Goal: Task Accomplishment & Management: Use online tool/utility

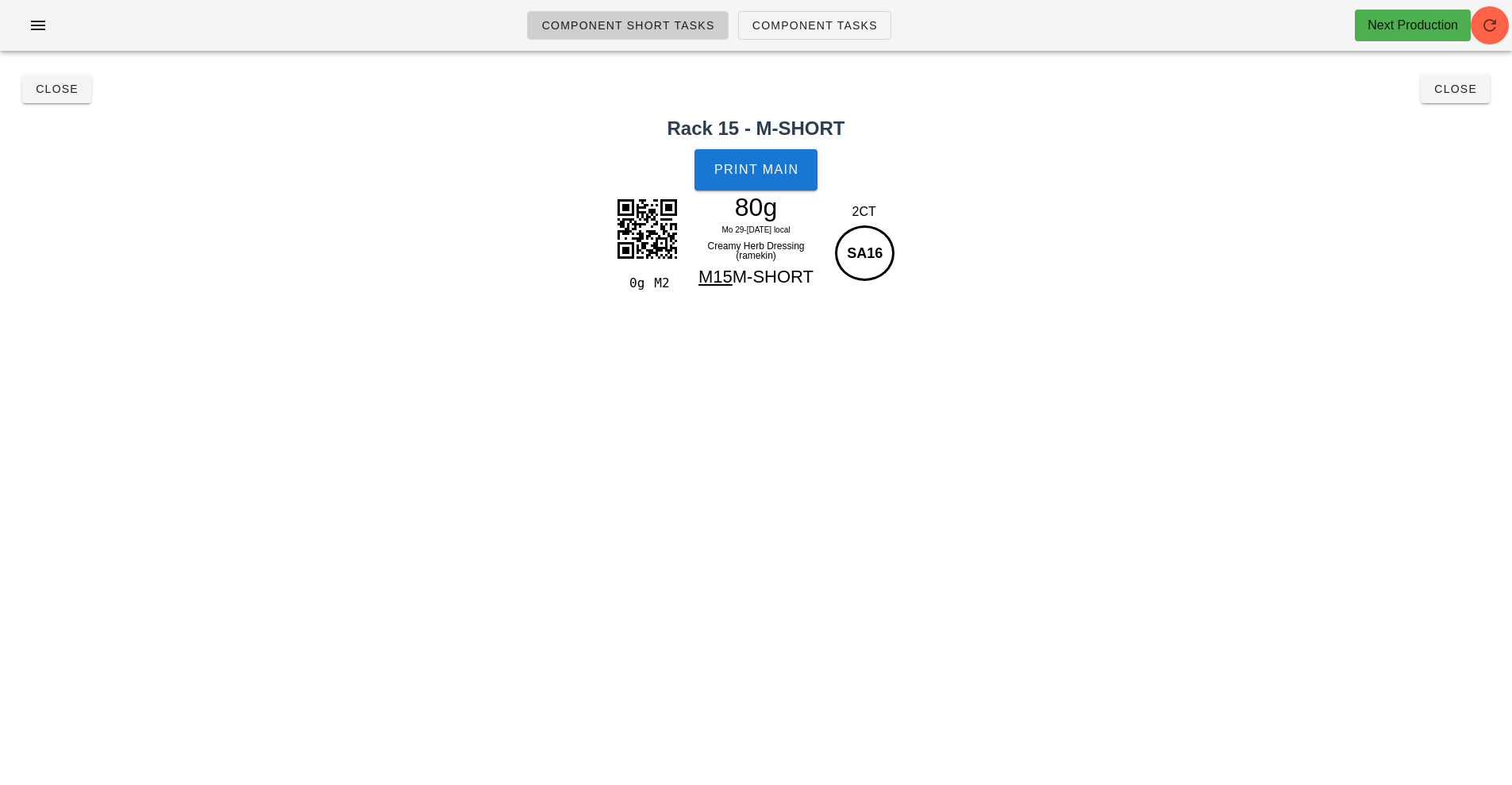
click at [1012, 647] on div "Component Short Tasks Component Tasks Next Production Search All veg protein st…" at bounding box center [756, 392] width 1512 height 785
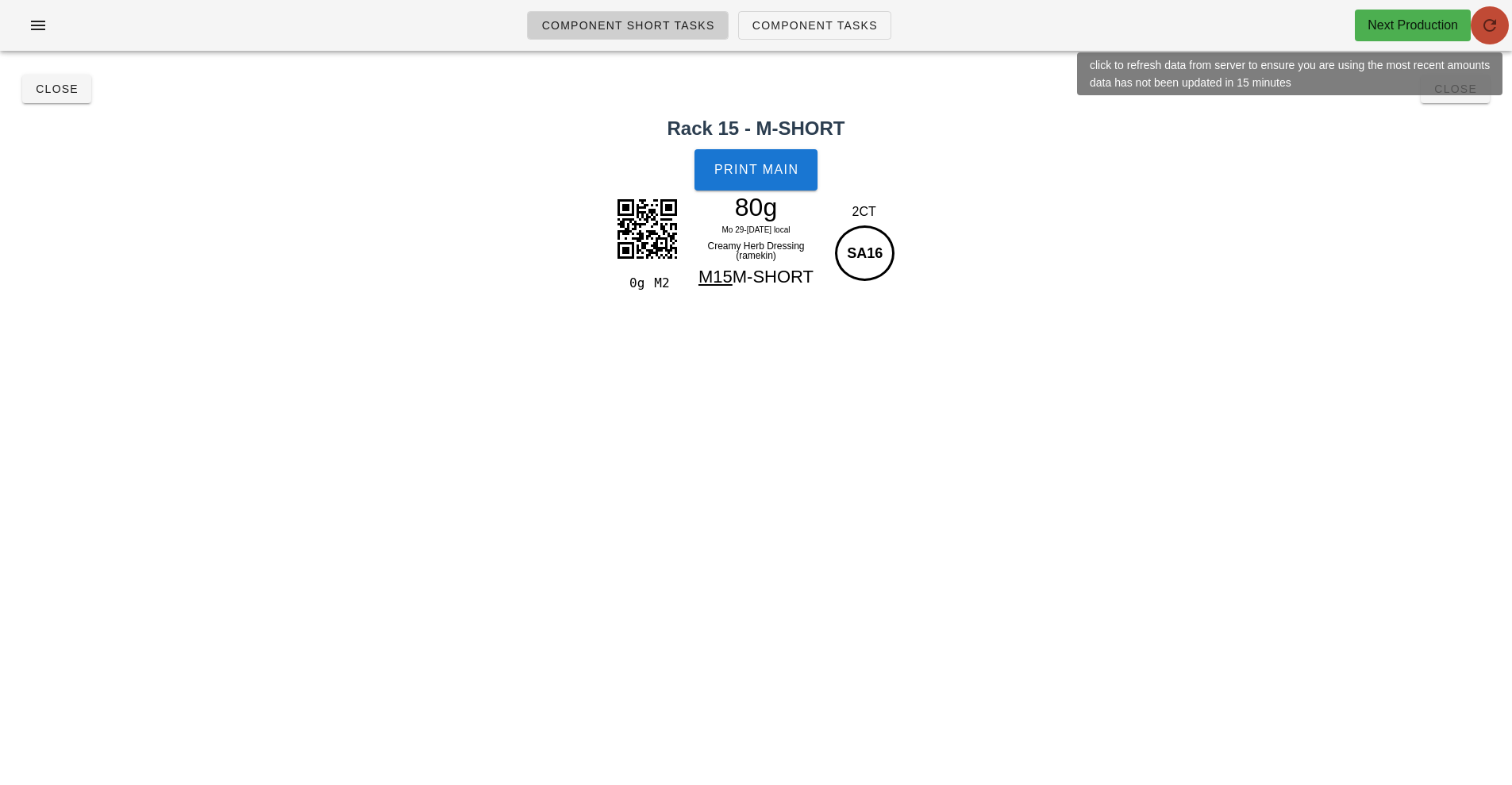
click at [1488, 25] on icon "button" at bounding box center [1489, 25] width 19 height 19
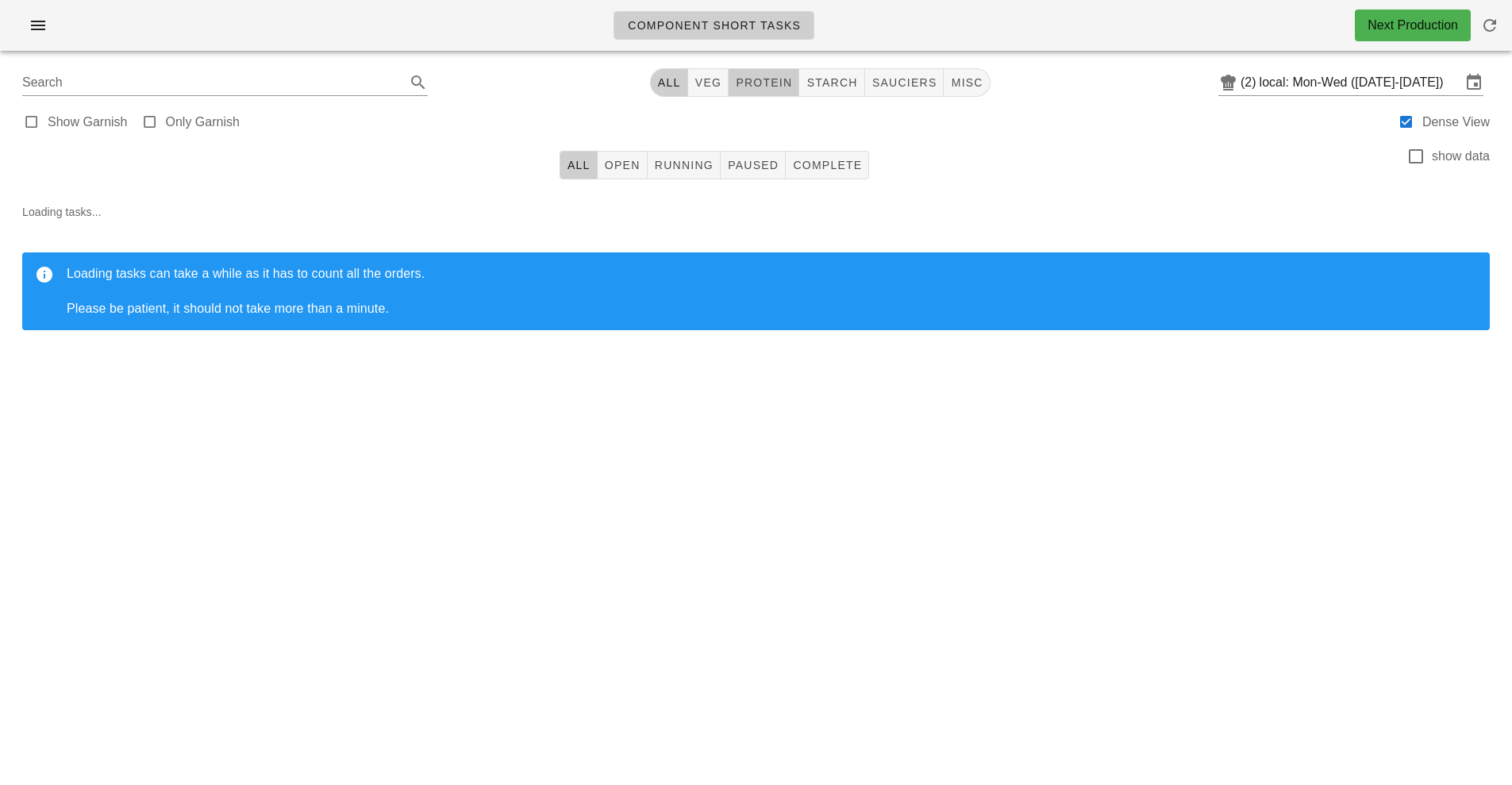
click at [773, 84] on span "protein" at bounding box center [763, 82] width 57 height 12
type input "team:protein"
click at [660, 79] on button "All" at bounding box center [675, 83] width 38 height 29
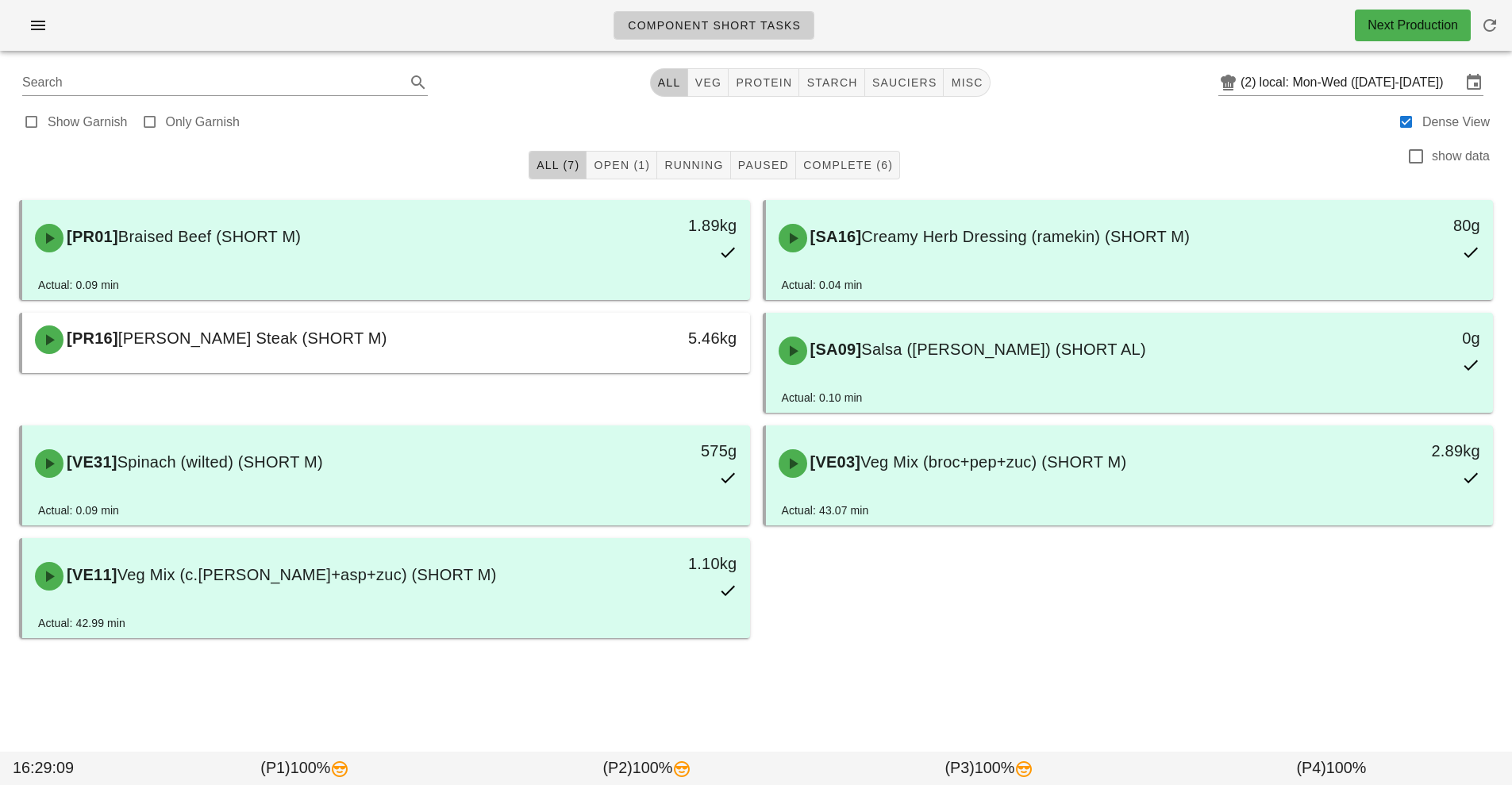
click at [601, 352] on div "5.46kg" at bounding box center [656, 340] width 180 height 48
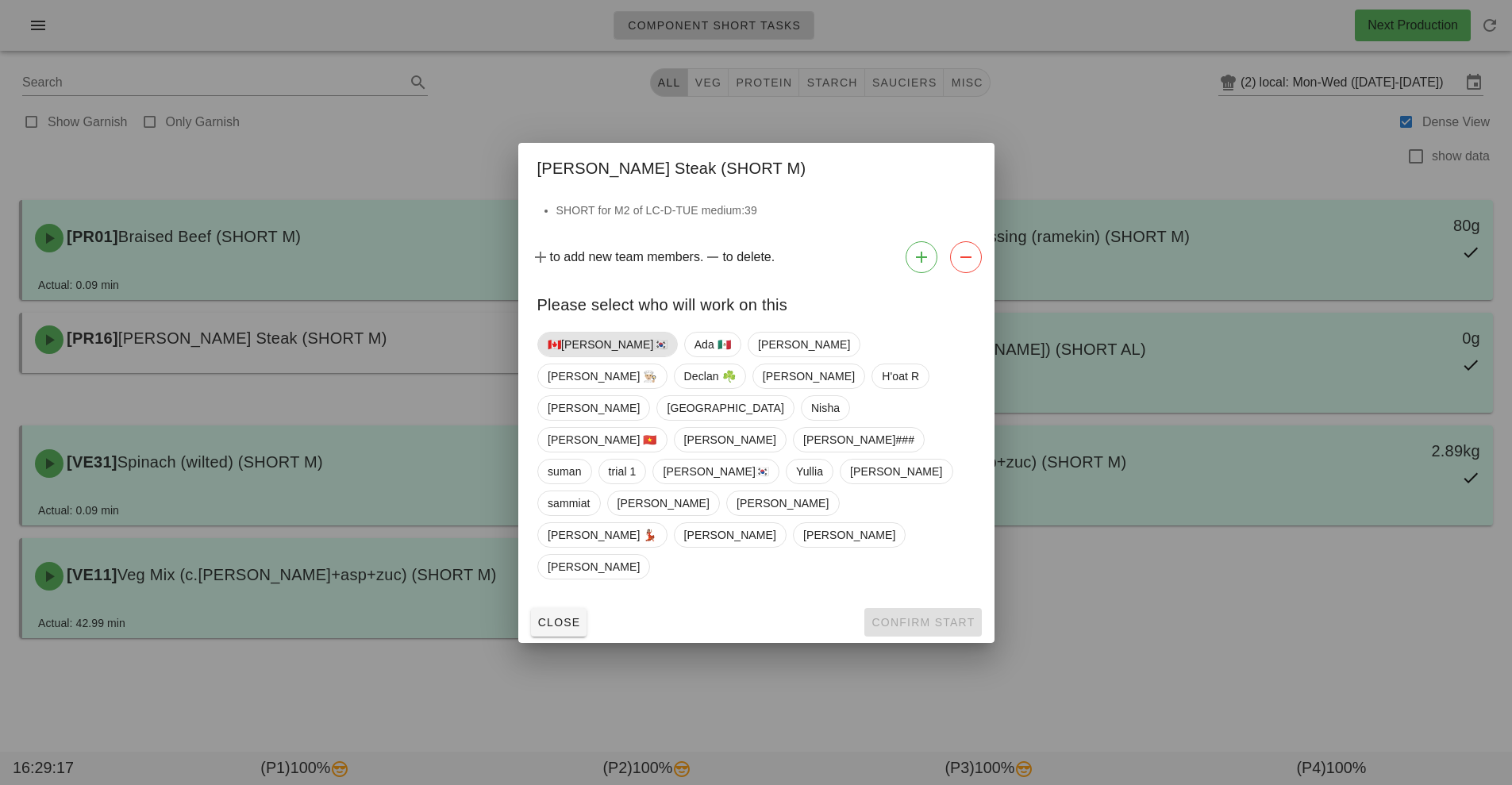
click at [574, 357] on span "🇨🇦[PERSON_NAME]🇰🇷" at bounding box center [607, 344] width 120 height 24
click at [935, 616] on span "Confirm Start" at bounding box center [922, 622] width 104 height 12
